Goal: Information Seeking & Learning: Learn about a topic

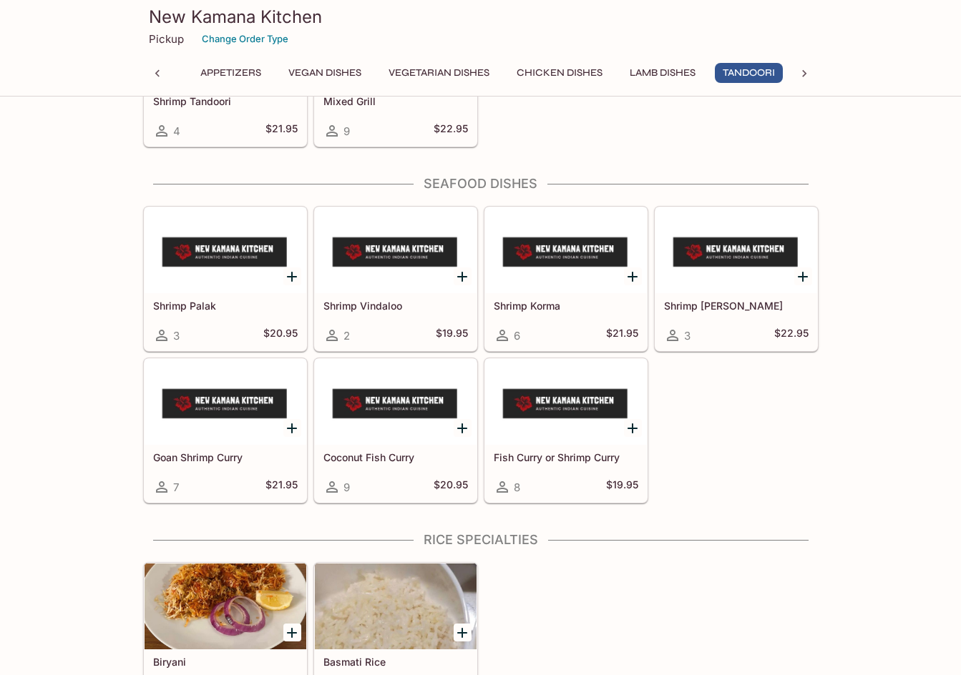
scroll to position [3648, 0]
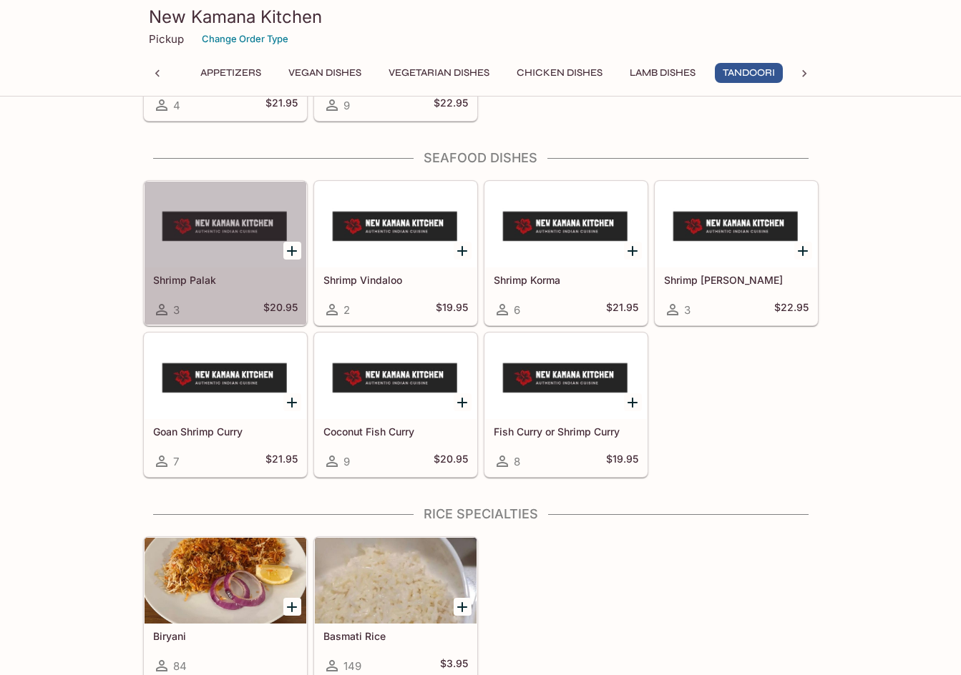
click at [158, 310] on icon at bounding box center [161, 309] width 17 height 17
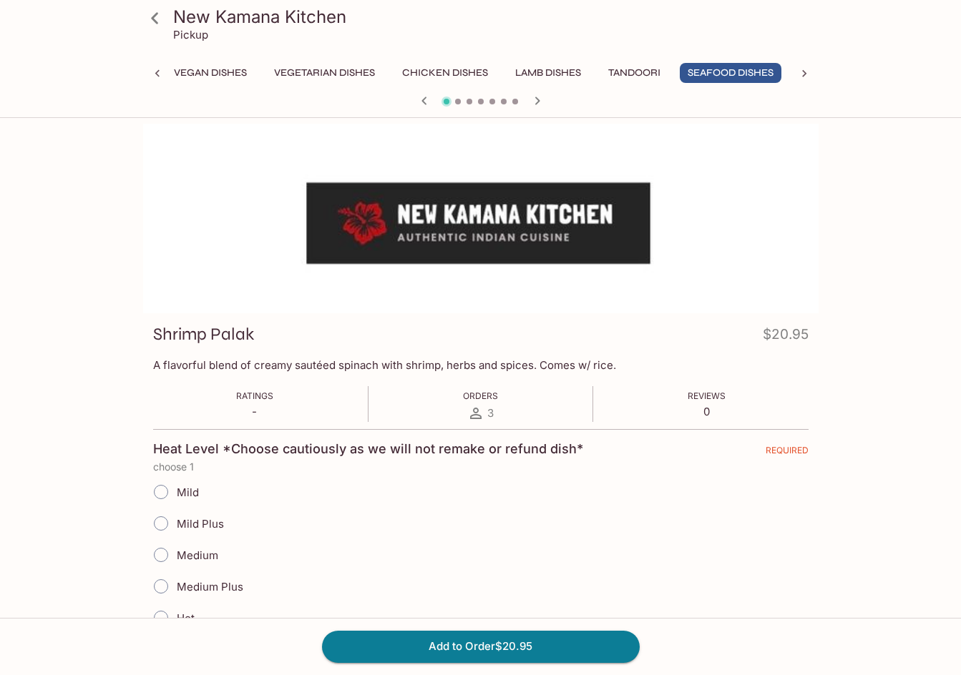
click at [156, 18] on icon at bounding box center [154, 18] width 25 height 25
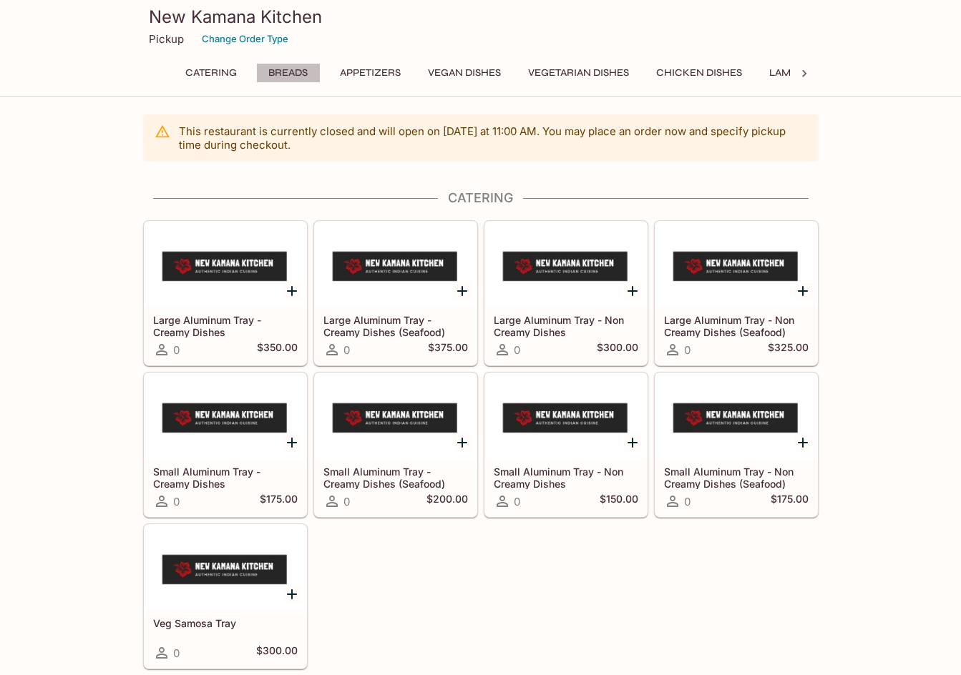
click at [279, 73] on button "Breads" at bounding box center [288, 73] width 64 height 20
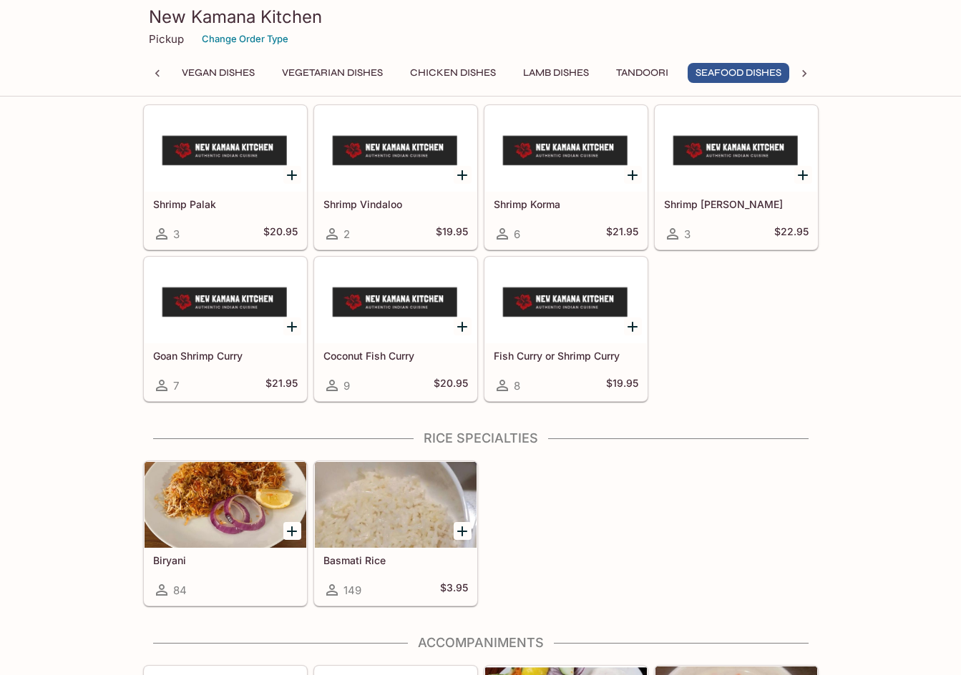
scroll to position [0, 254]
click at [501, 238] on icon at bounding box center [502, 233] width 17 height 17
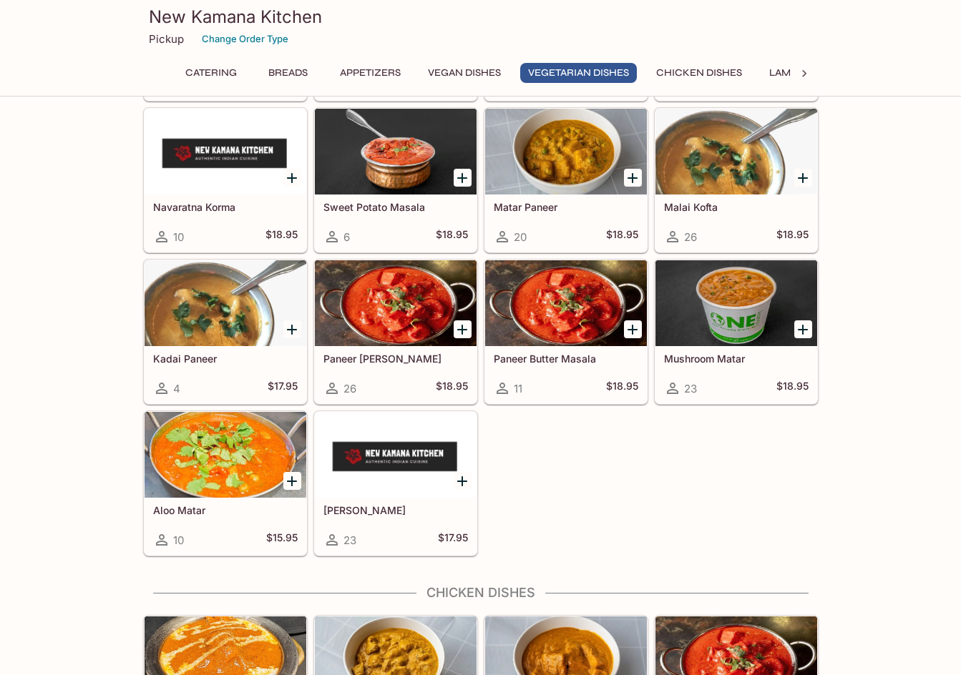
scroll to position [2431, 0]
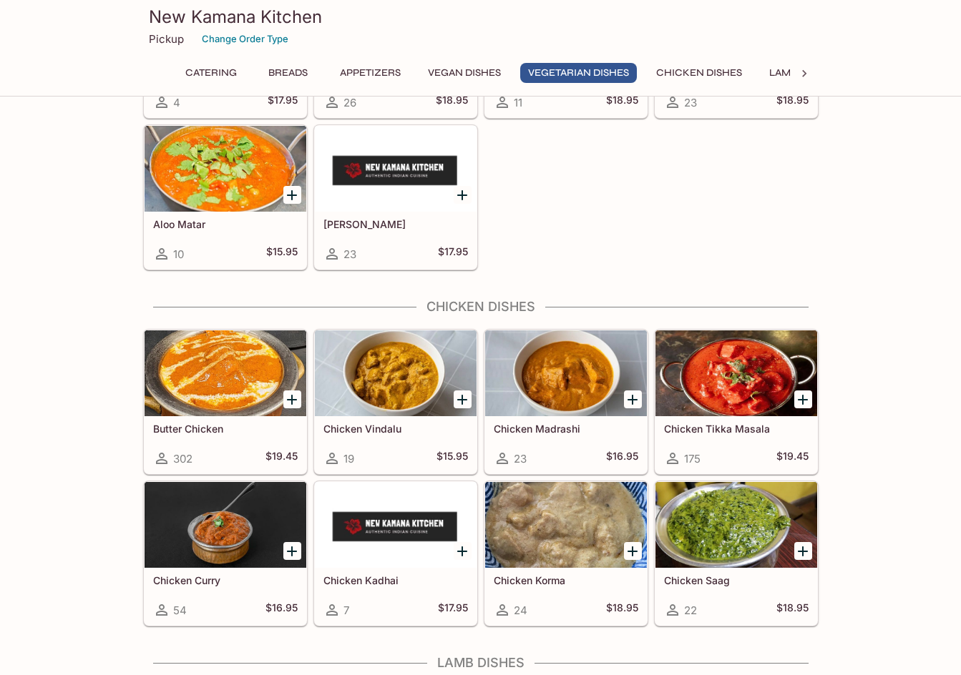
click at [675, 461] on icon at bounding box center [672, 458] width 17 height 17
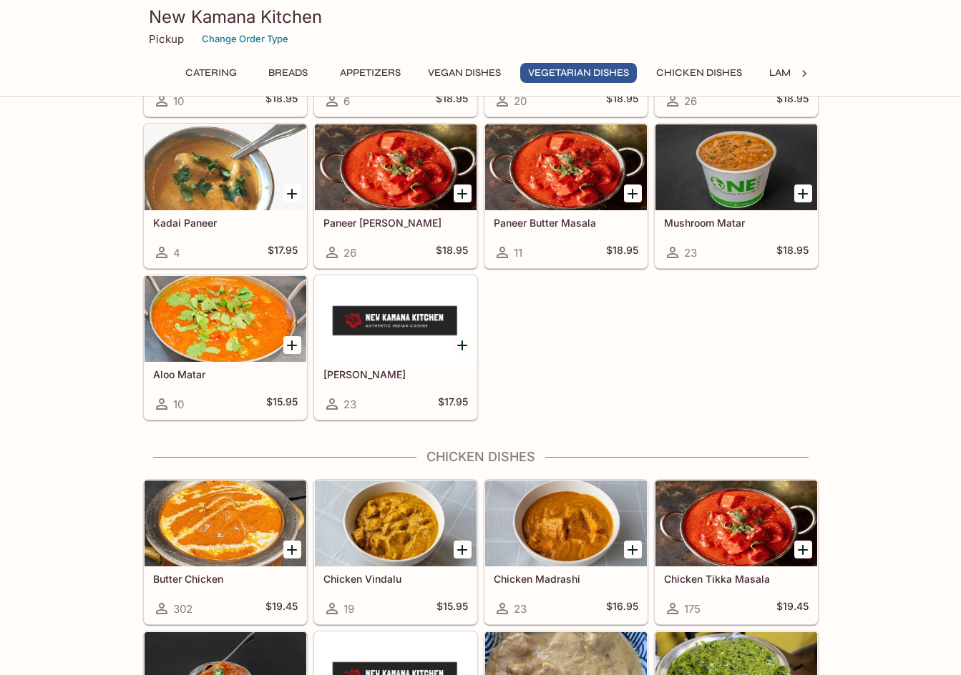
scroll to position [2431, 0]
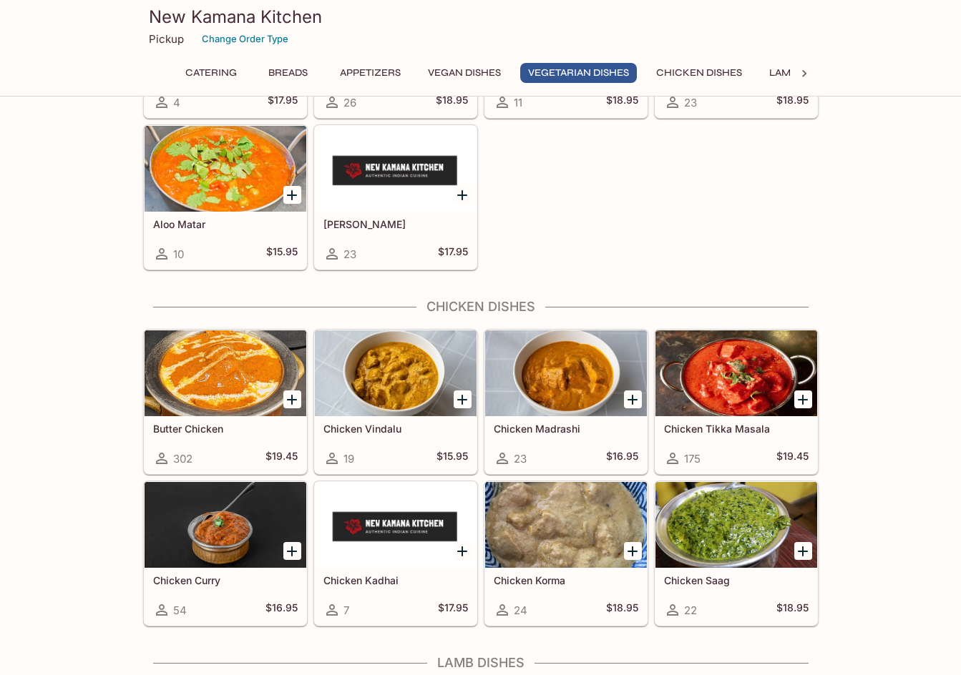
click at [162, 459] on icon at bounding box center [161, 458] width 17 height 17
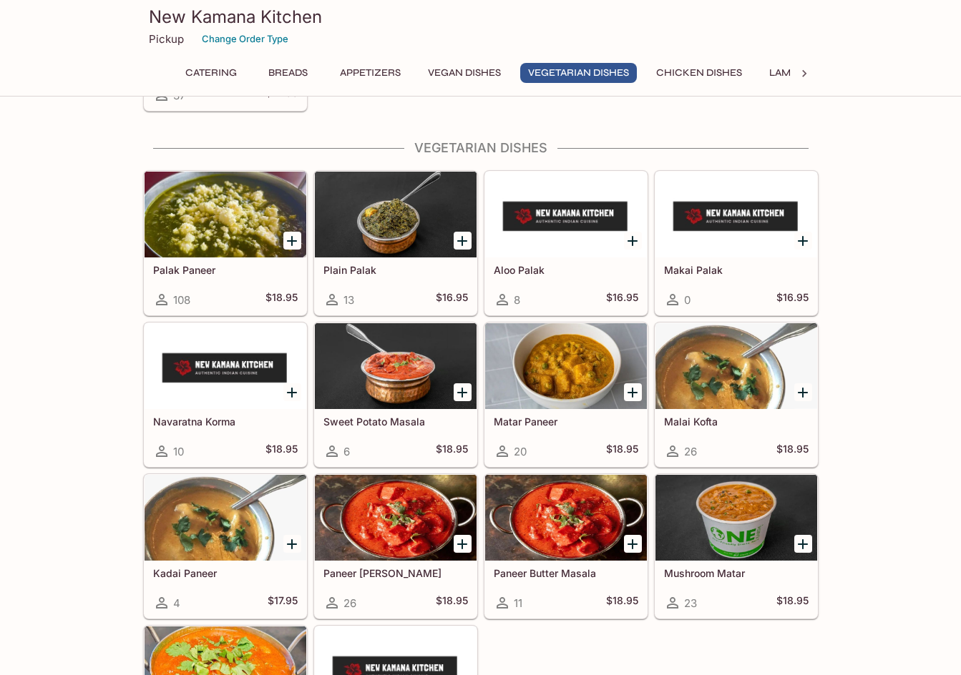
scroll to position [2359, 0]
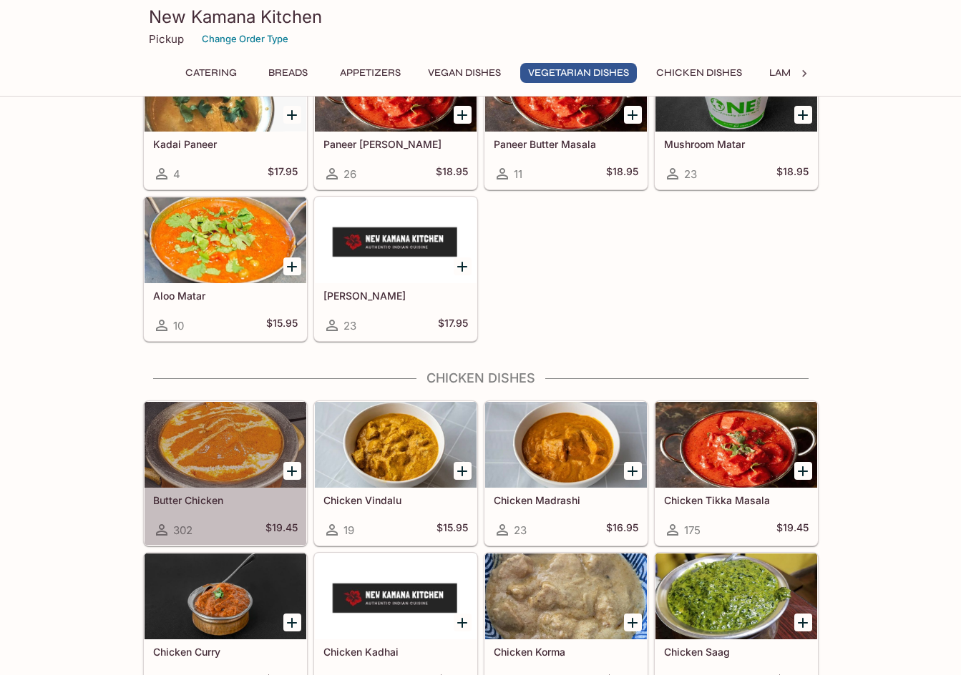
click at [166, 529] on icon at bounding box center [161, 529] width 17 height 17
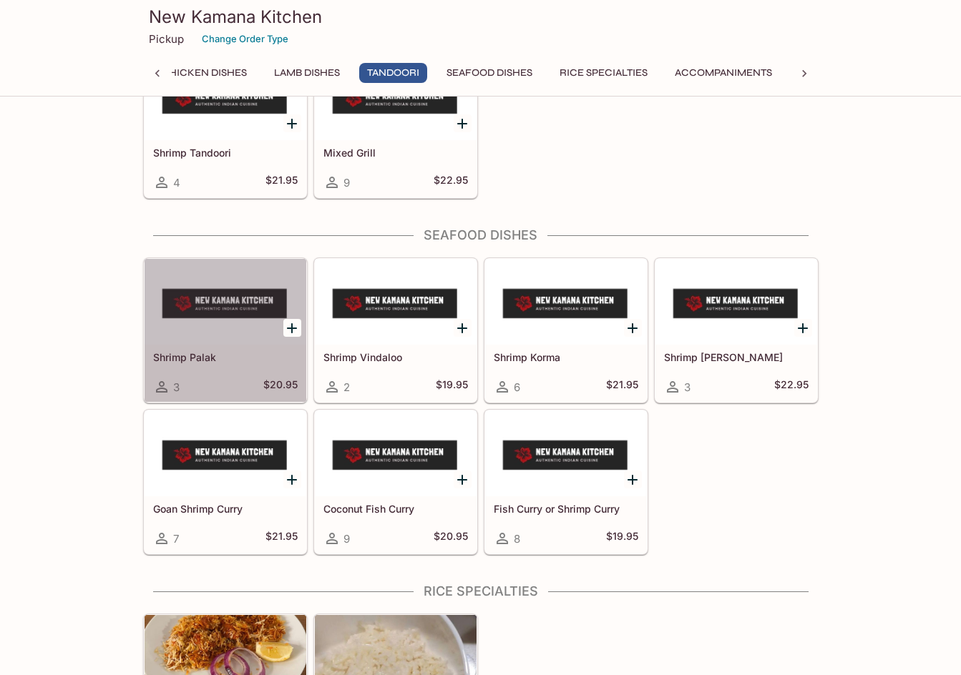
click at [162, 387] on icon at bounding box center [161, 386] width 17 height 17
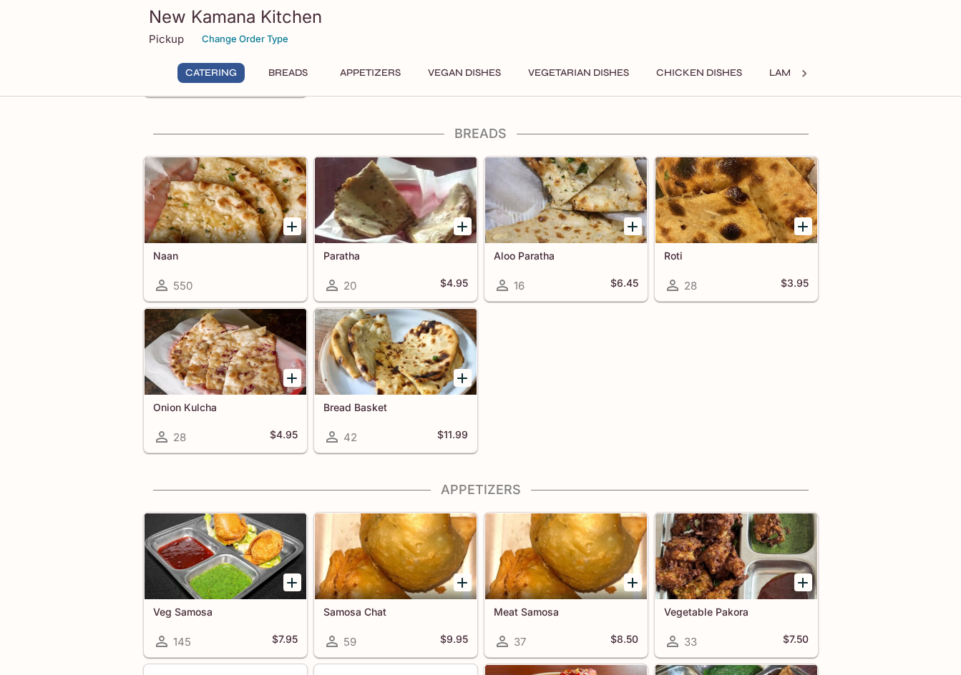
click at [331, 283] on icon at bounding box center [331, 285] width 17 height 17
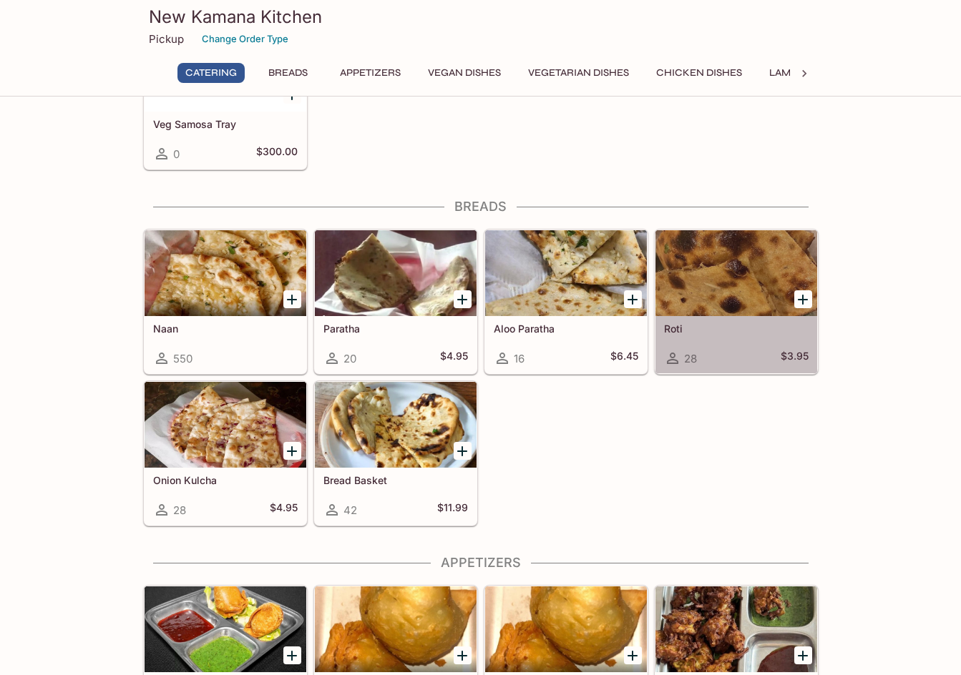
click at [672, 361] on icon at bounding box center [672, 358] width 17 height 17
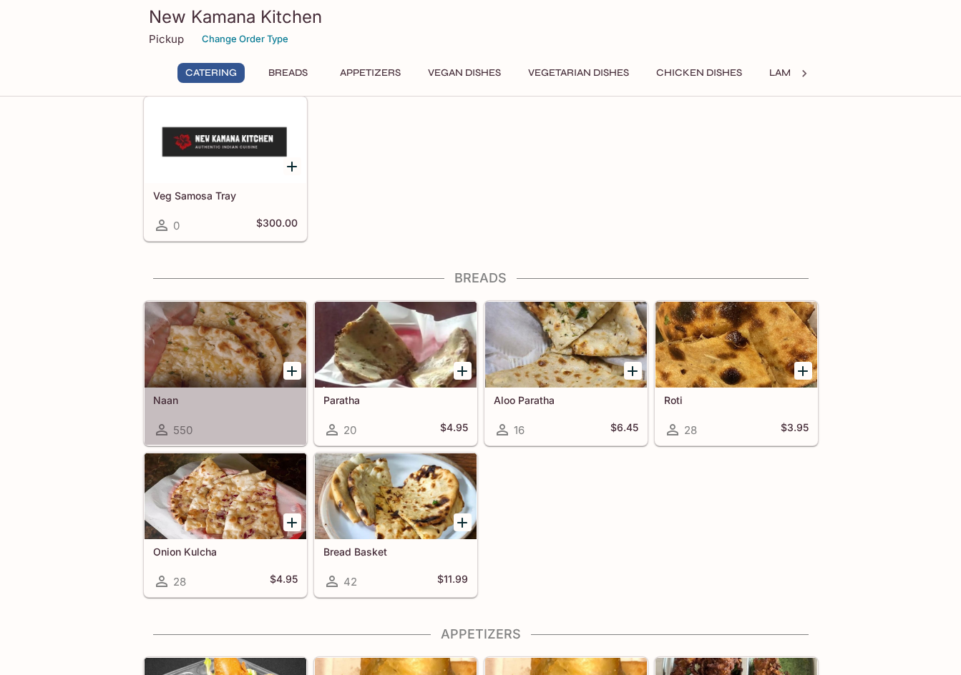
click at [158, 431] on icon at bounding box center [161, 429] width 11 height 11
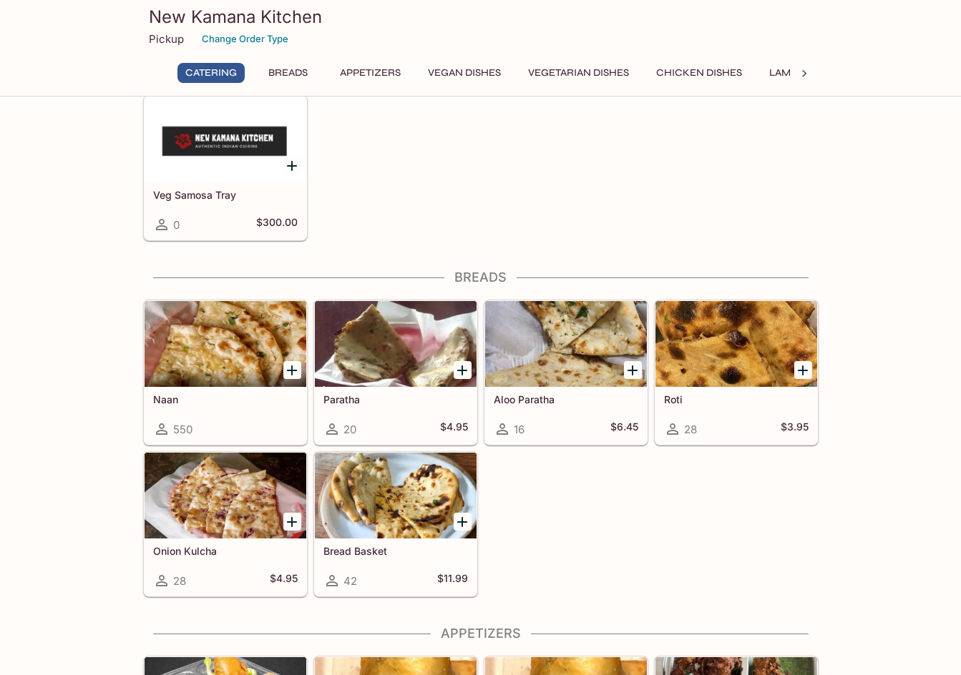
scroll to position [428, 0]
